Goal: Task Accomplishment & Management: Use online tool/utility

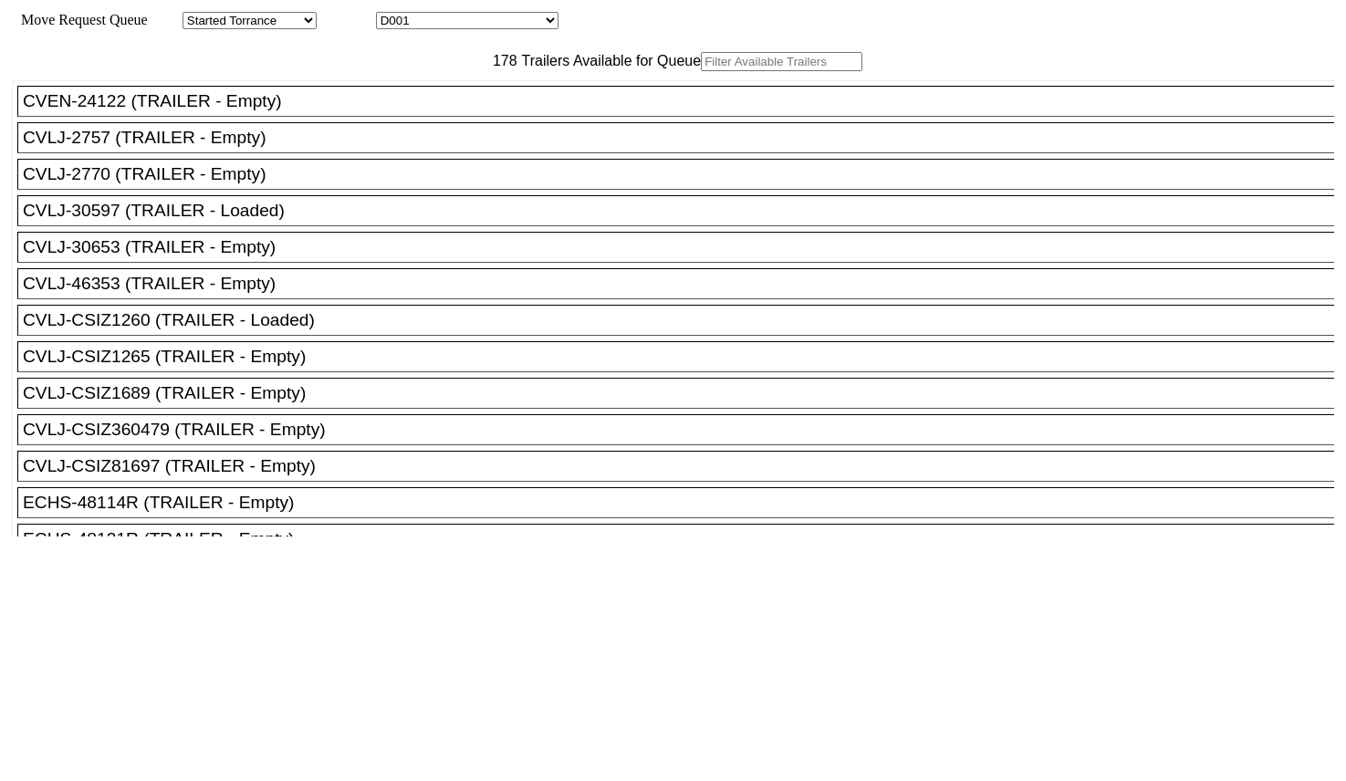
click at [701, 71] on input "text" at bounding box center [782, 61] width 162 height 19
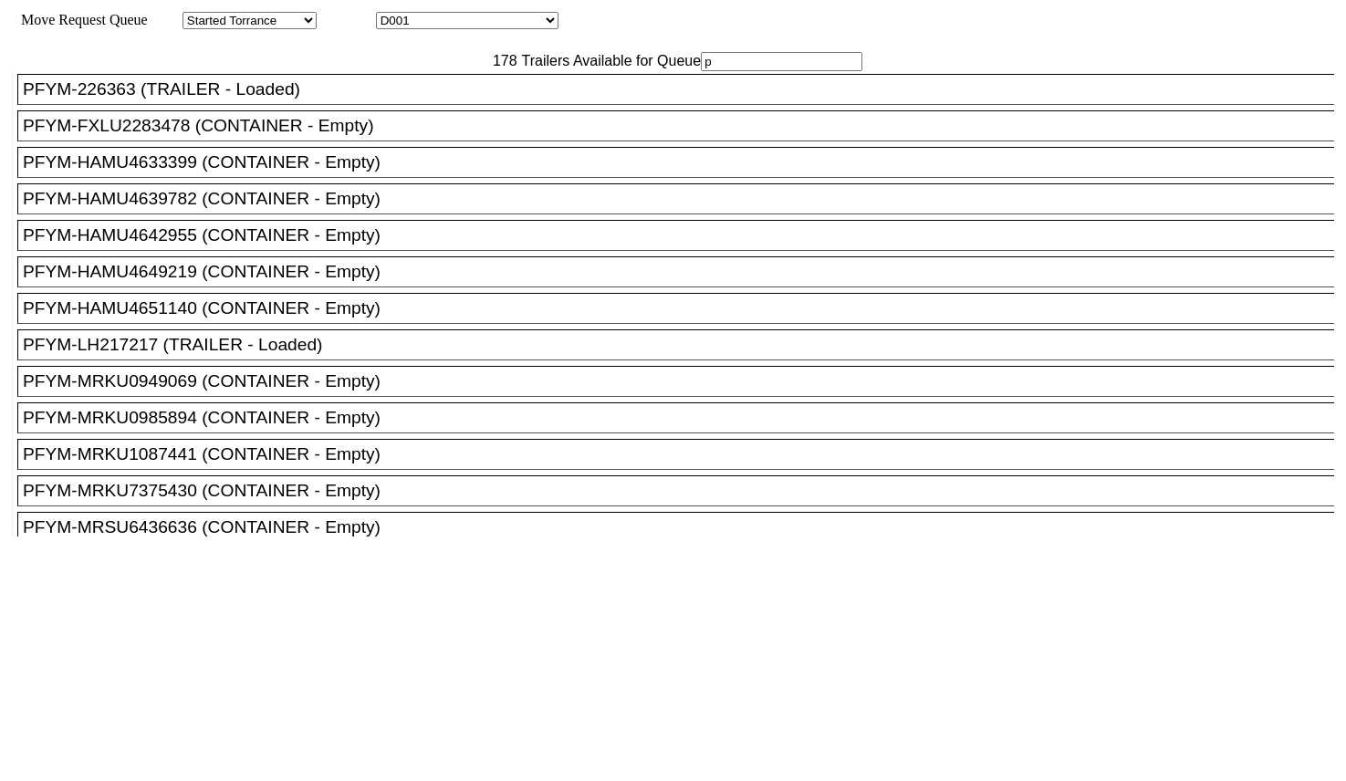
scroll to position [4334, 0]
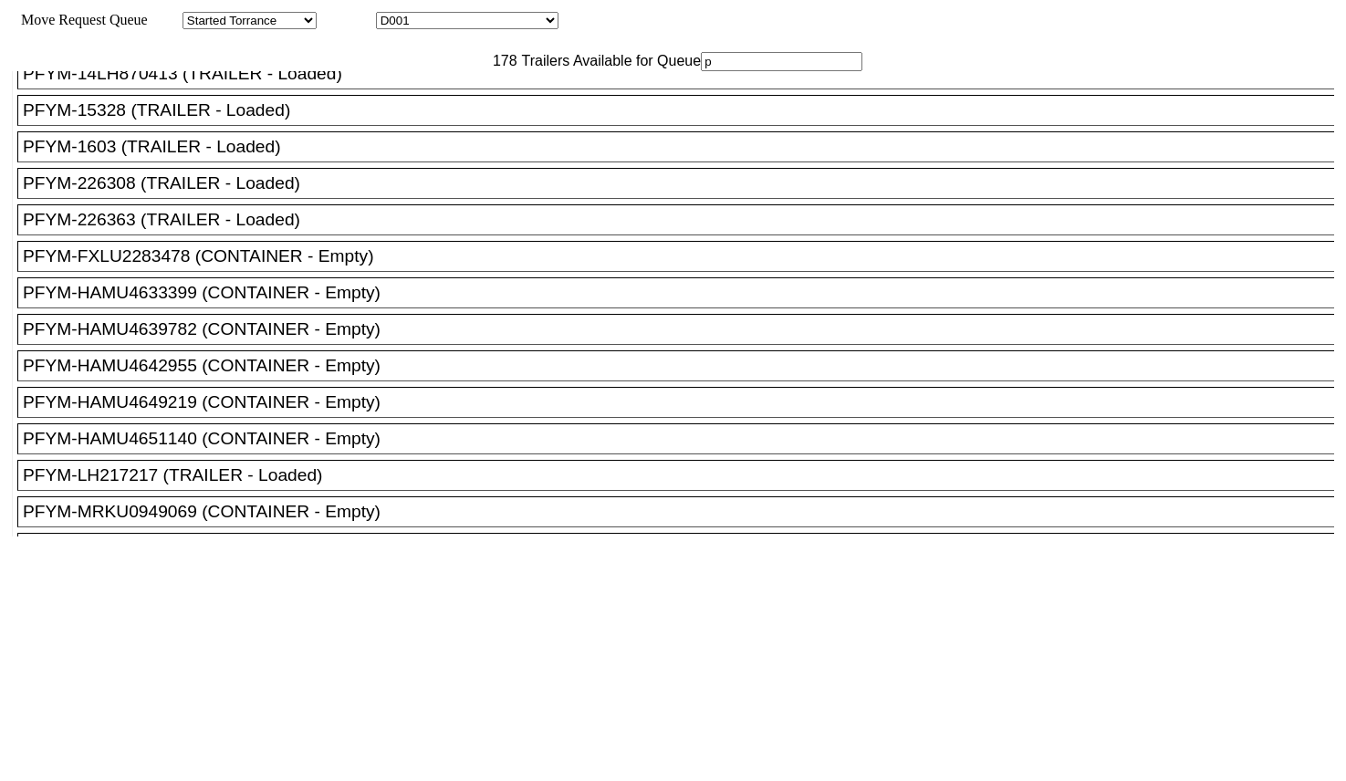
type input "p"
click at [333, 47] on div "PFLP-533731 (TRAILER - Empty)" at bounding box center [684, 37] width 1322 height 20
drag, startPoint x: 577, startPoint y: 251, endPoint x: 604, endPoint y: 256, distance: 27.9
click at [600, 537] on div at bounding box center [673, 754] width 1322 height 434
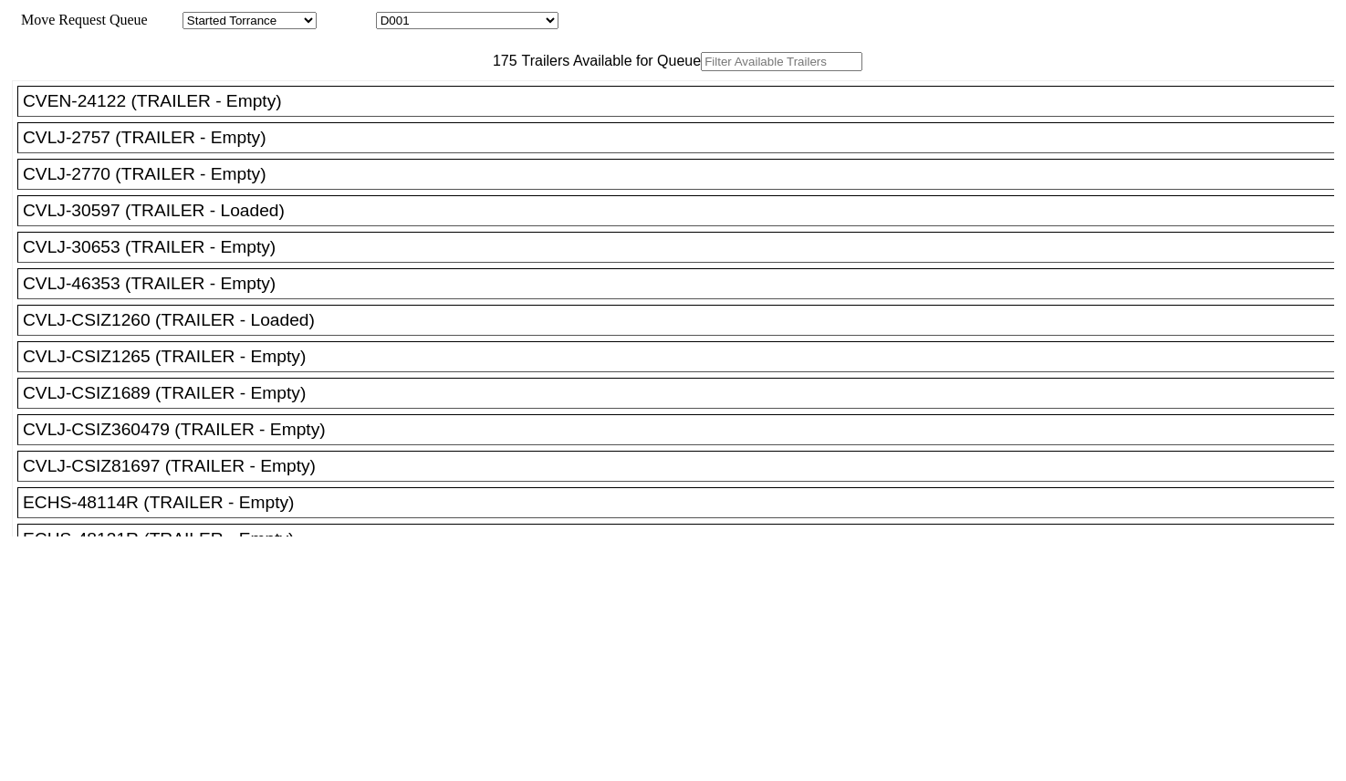
click at [436, 71] on div "175 Trailers Available for Queue" at bounding box center [673, 61] width 1322 height 19
click at [701, 71] on input "text" at bounding box center [782, 61] width 162 height 19
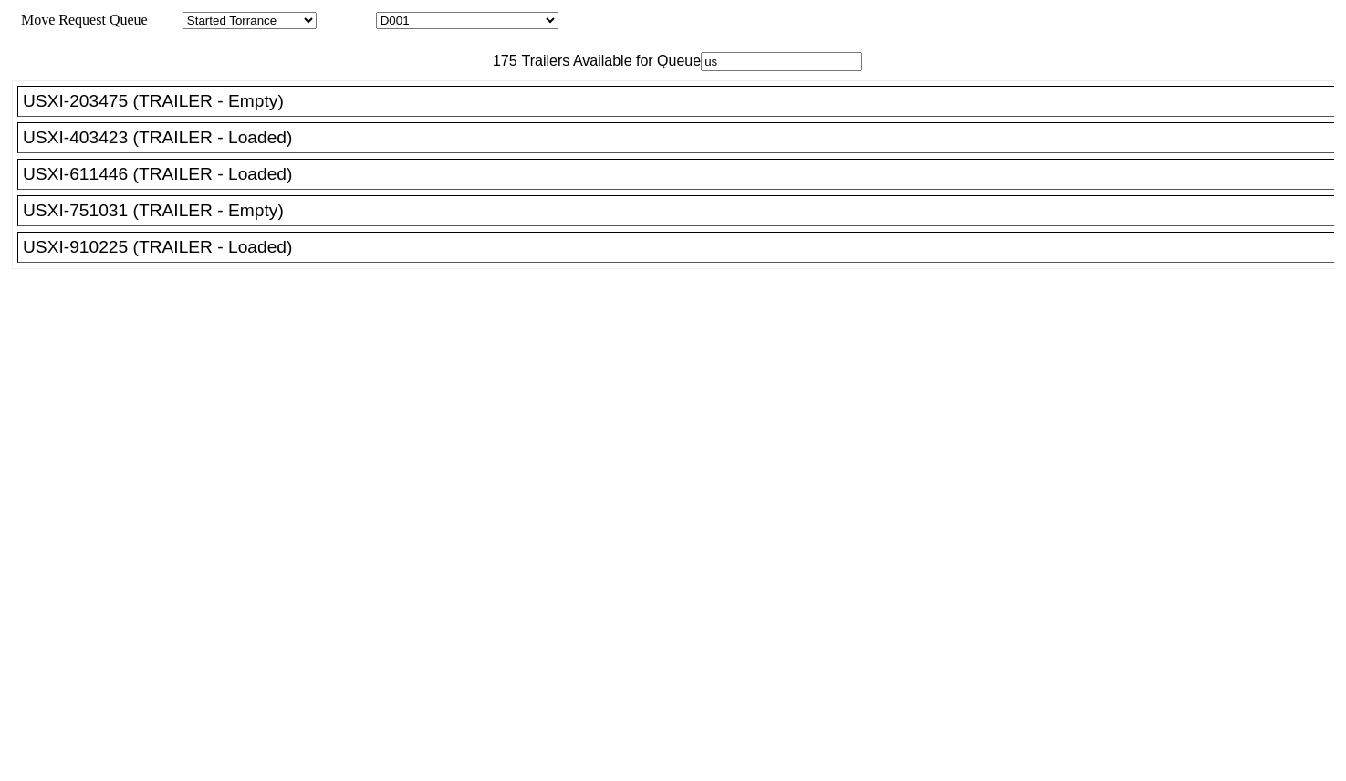
type input "us"
click at [248, 221] on div "USXI-751031 (TRAILER - Empty)" at bounding box center [684, 211] width 1322 height 20
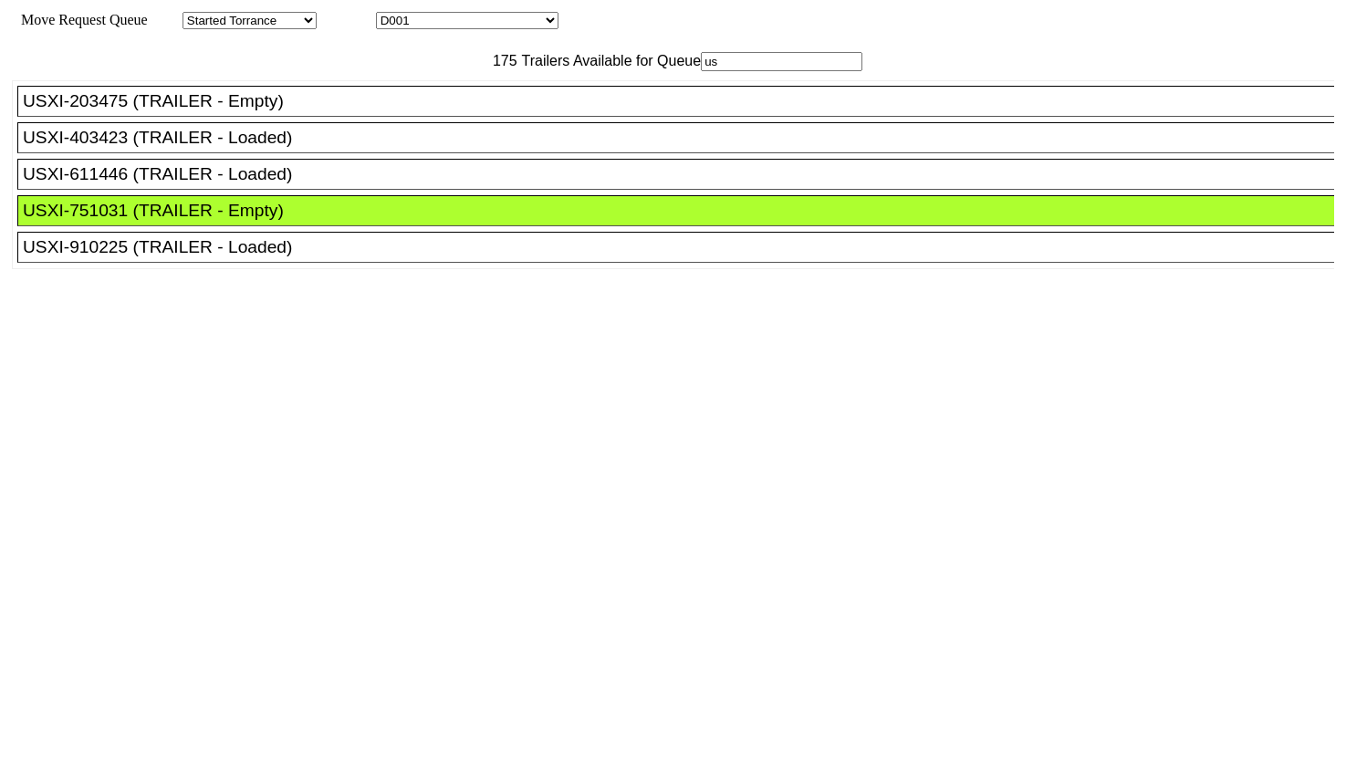
drag, startPoint x: 622, startPoint y: 246, endPoint x: 931, endPoint y: 400, distance: 344.4
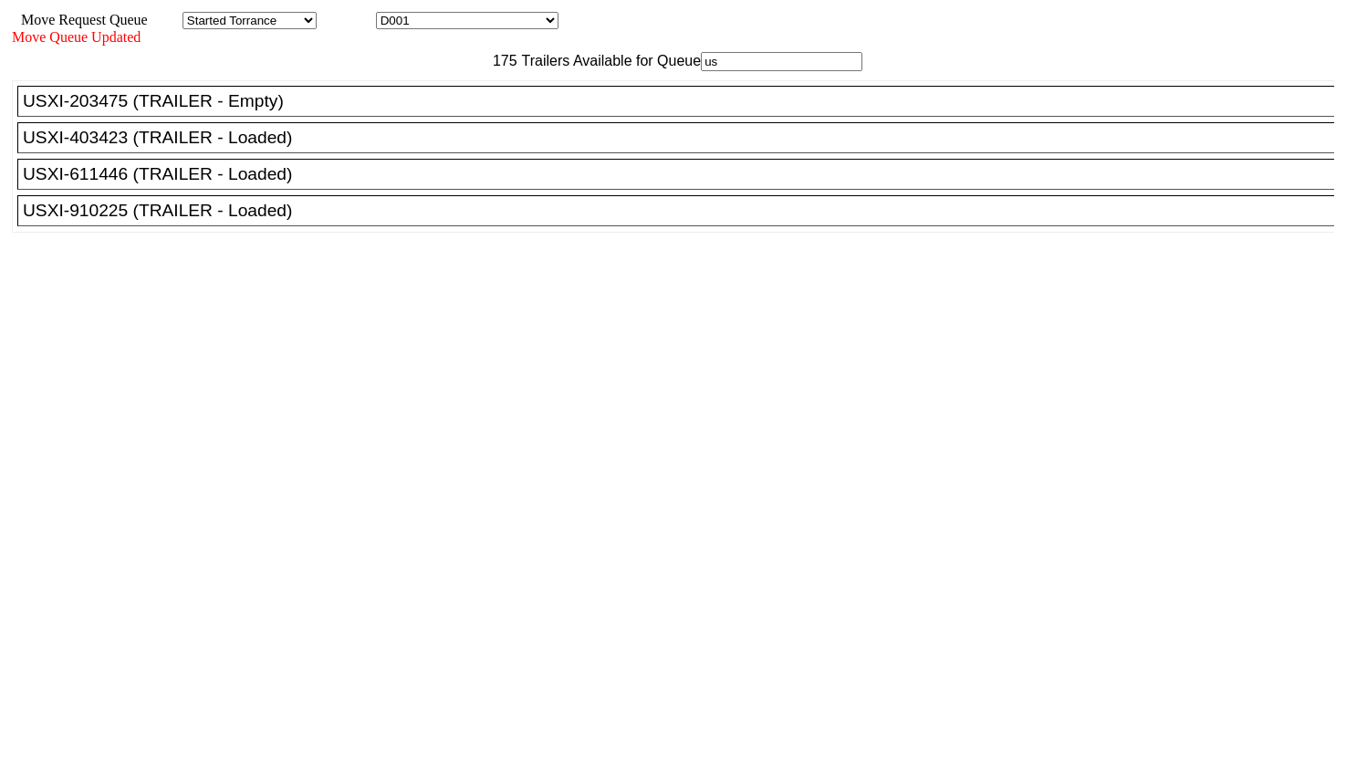
click at [1168, 618] on div "175 Trailers Available for Queue us CVEN-24122 (TRAILER - Empty) CVLJ-2757 (TRA…" at bounding box center [673, 364] width 1322 height 625
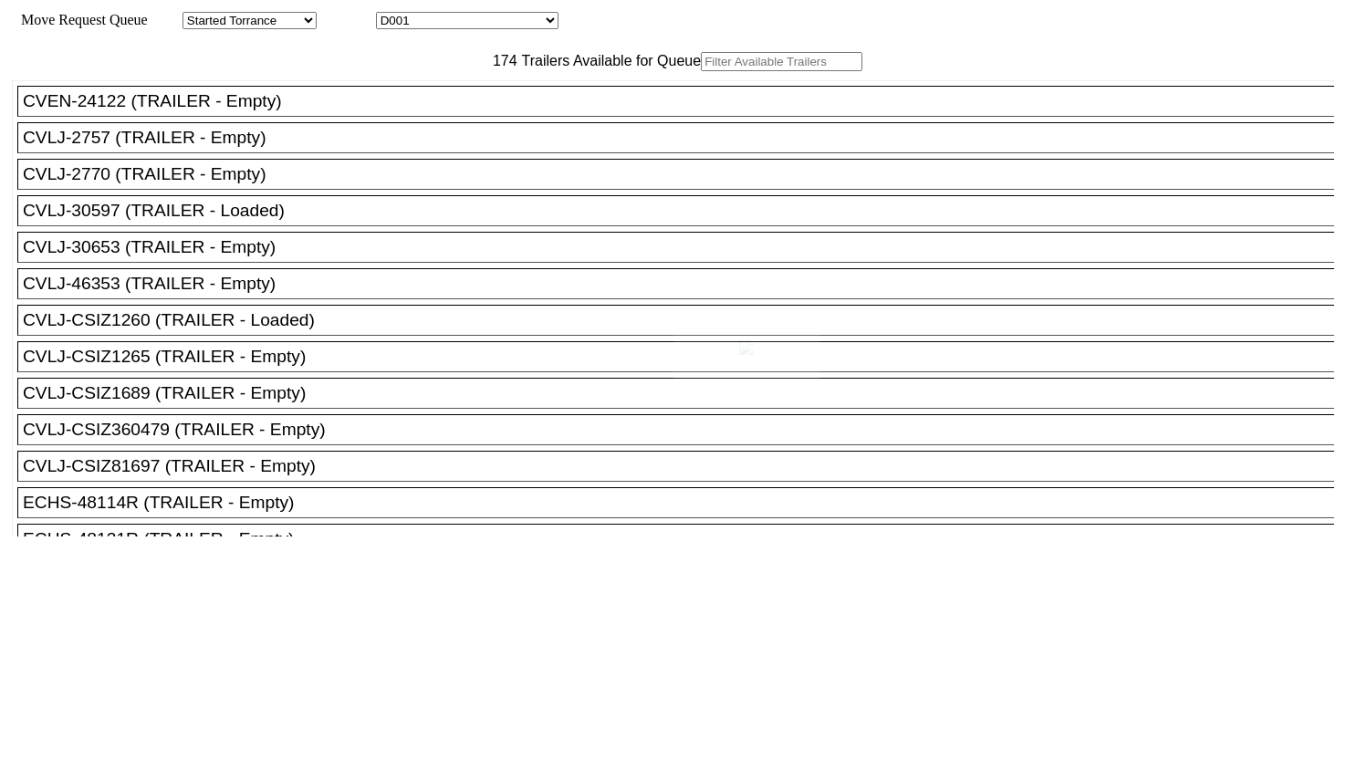
click at [443, 96] on div at bounding box center [673, 390] width 1346 height 781
click at [701, 71] on input "text" at bounding box center [782, 61] width 162 height 19
type input "pfy"
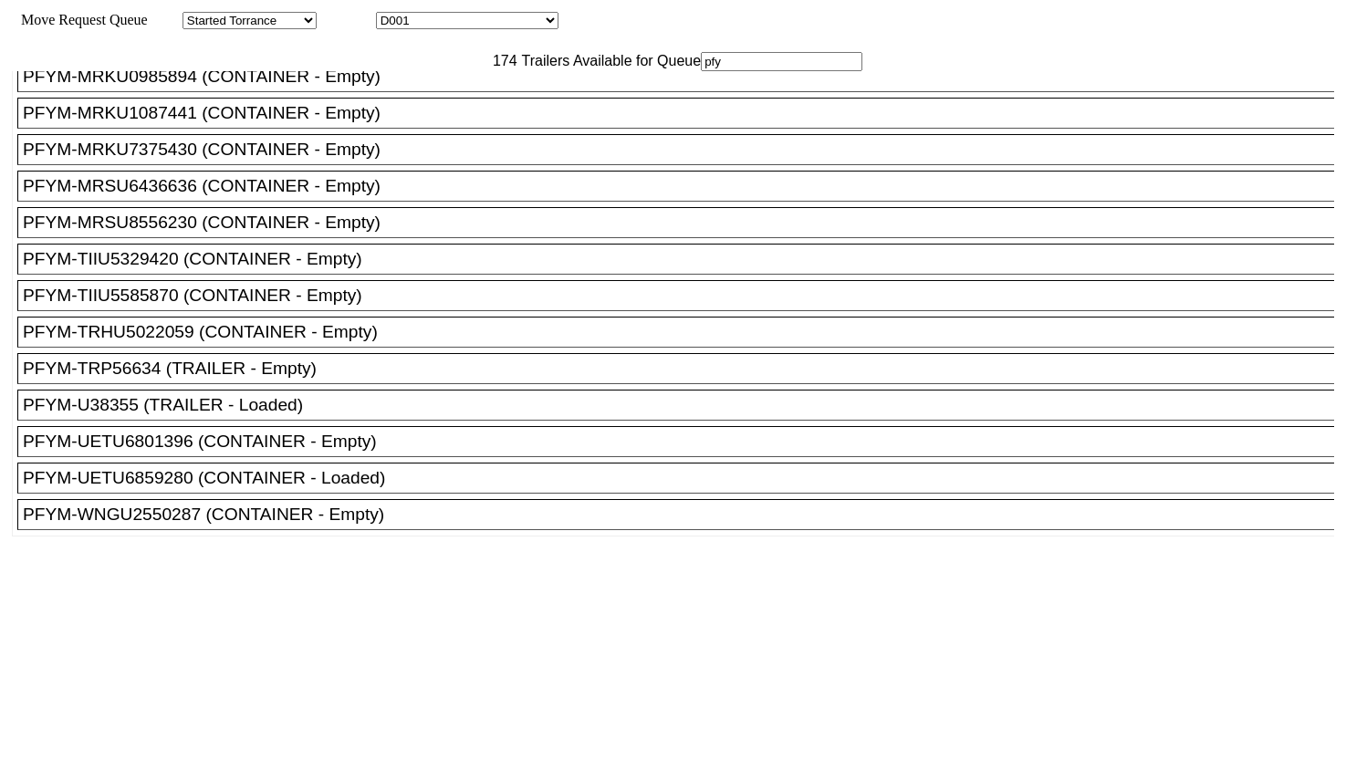
scroll to position [599, 0]
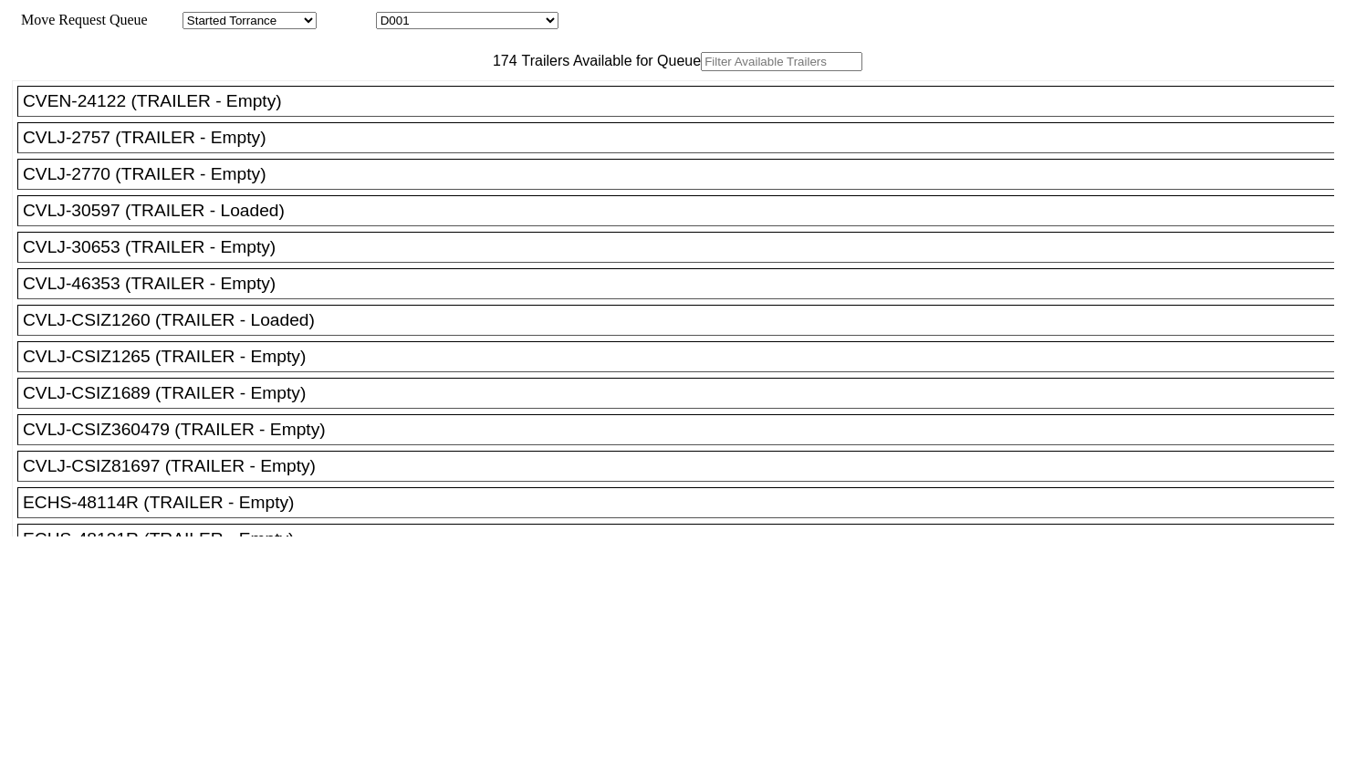
click at [701, 71] on input "text" at bounding box center [782, 61] width 162 height 19
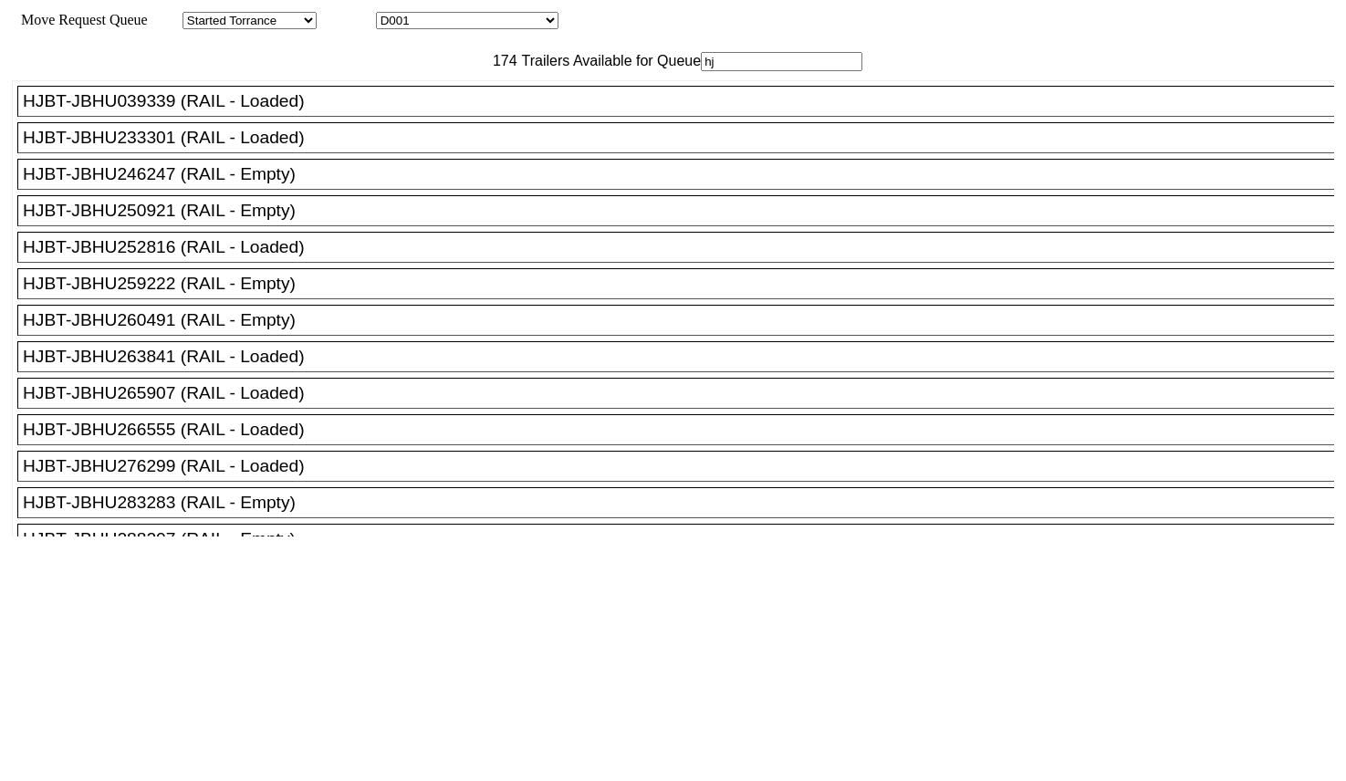
type input "hj"
click at [263, 294] on div "HJBT-JBHU259222 (RAIL - Empty)" at bounding box center [684, 284] width 1322 height 20
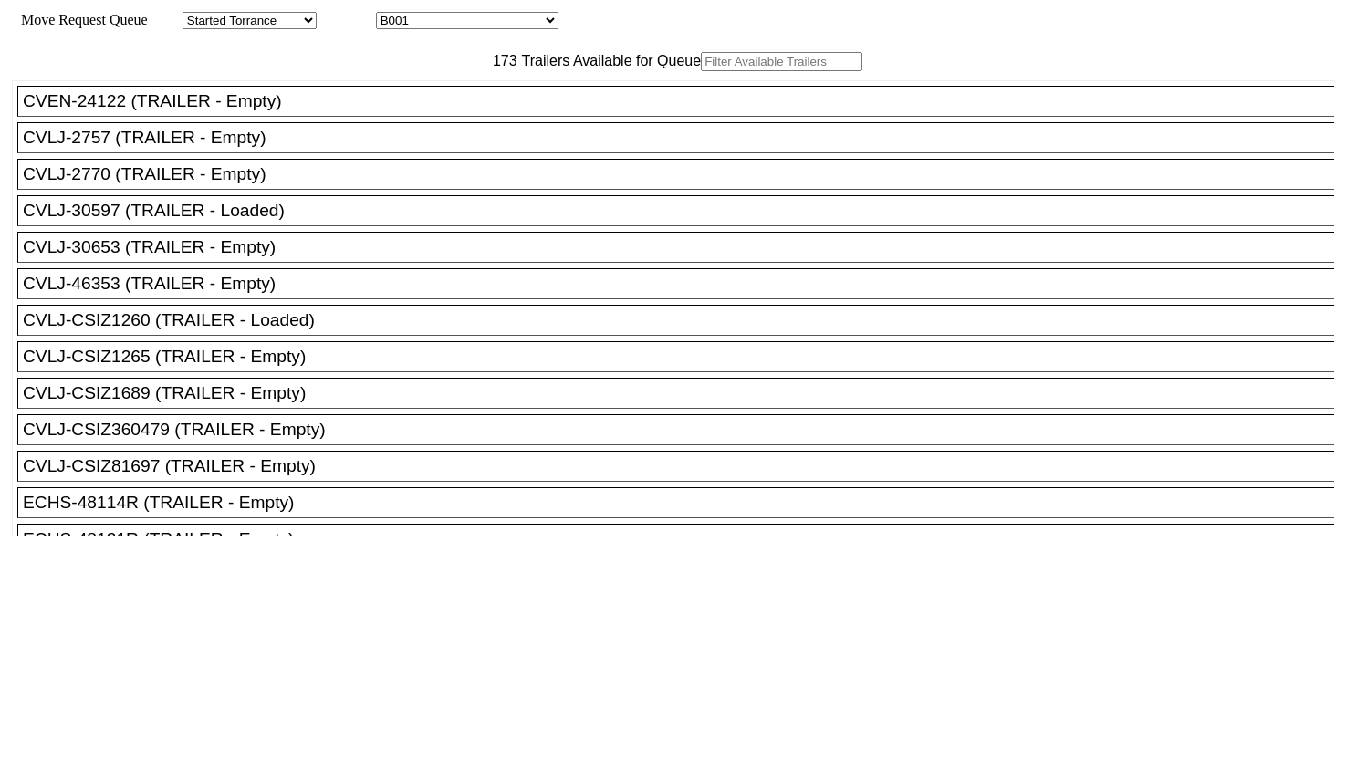
click at [701, 71] on input "text" at bounding box center [782, 61] width 162 height 19
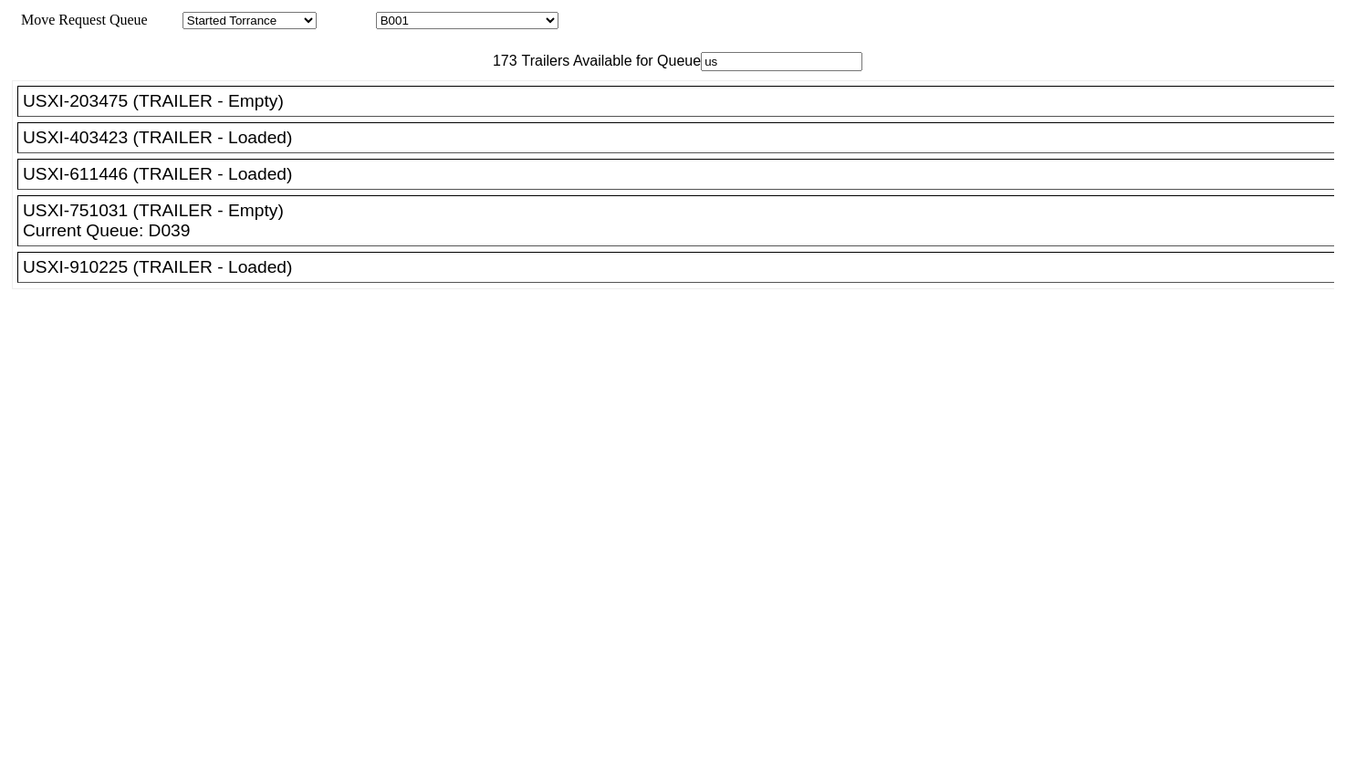
type input "us"
click at [354, 111] on div "USXI-203475 (TRAILER - Empty)" at bounding box center [684, 101] width 1322 height 20
